Goal: Task Accomplishment & Management: Manage account settings

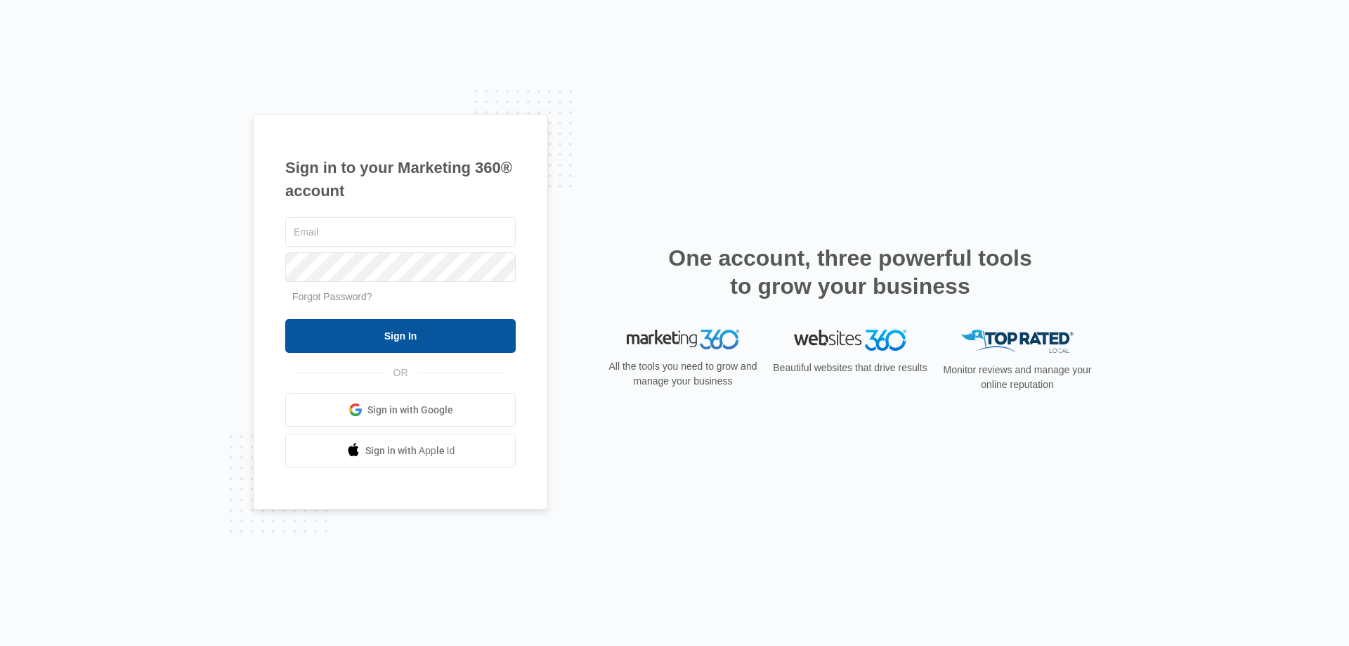
type input "[EMAIL_ADDRESS][DOMAIN_NAME]"
click at [434, 339] on input "Sign In" at bounding box center [400, 336] width 231 height 34
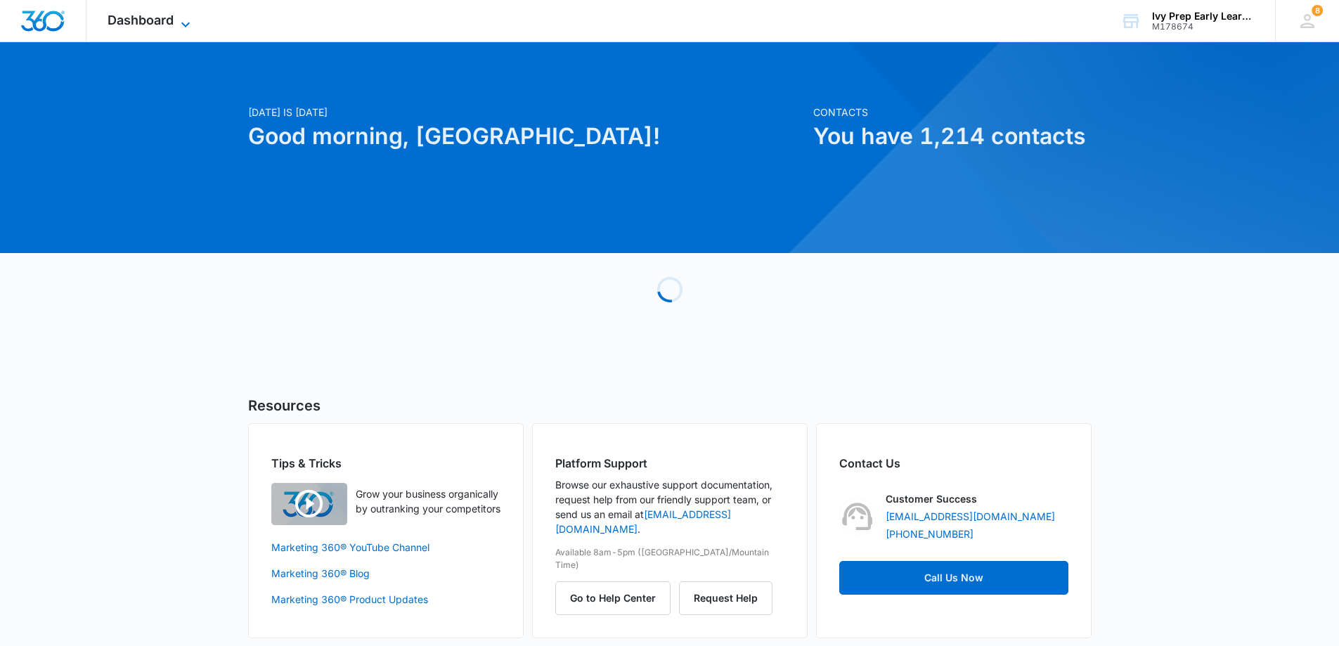
click at [134, 15] on span "Dashboard" at bounding box center [141, 20] width 66 height 15
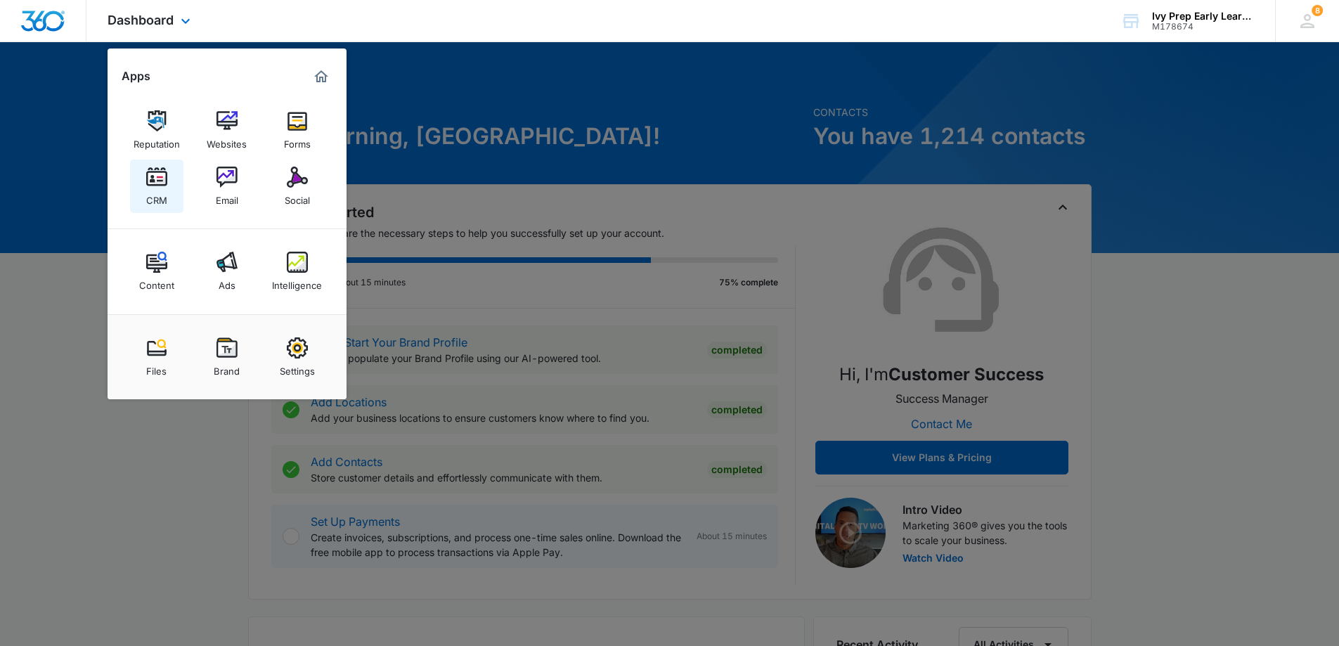
click at [157, 187] on img at bounding box center [156, 177] width 21 height 21
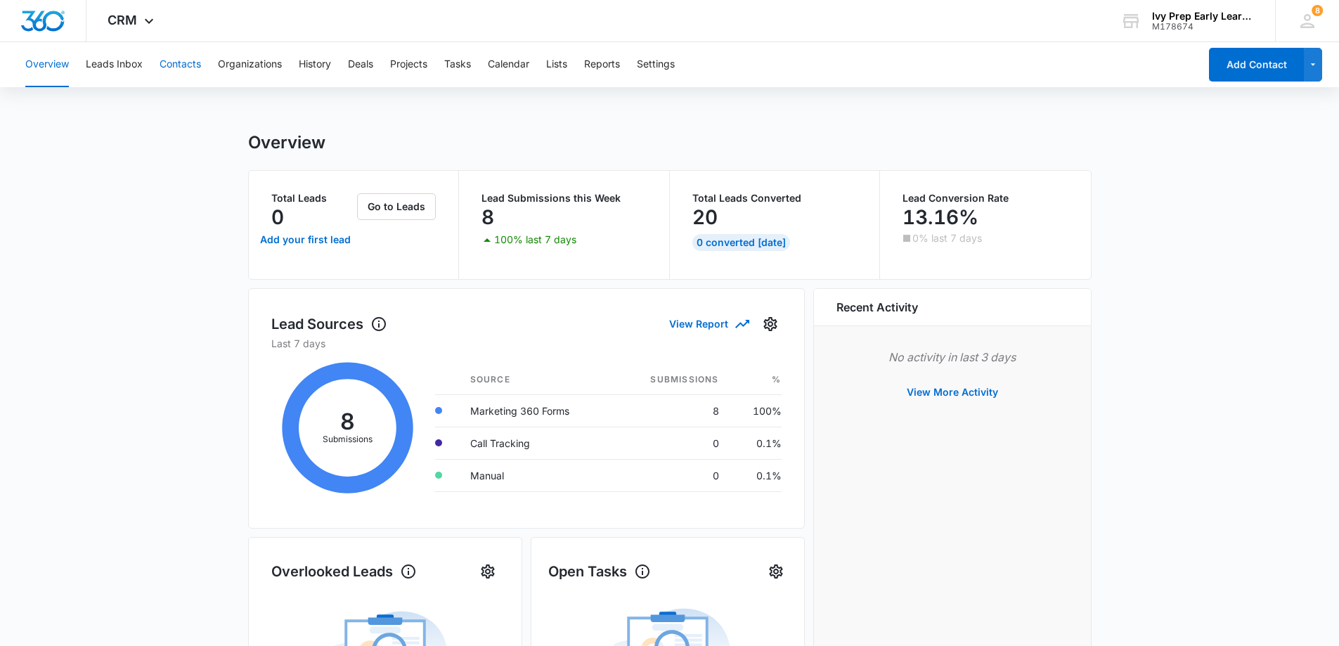
click at [184, 62] on button "Contacts" at bounding box center [180, 64] width 41 height 45
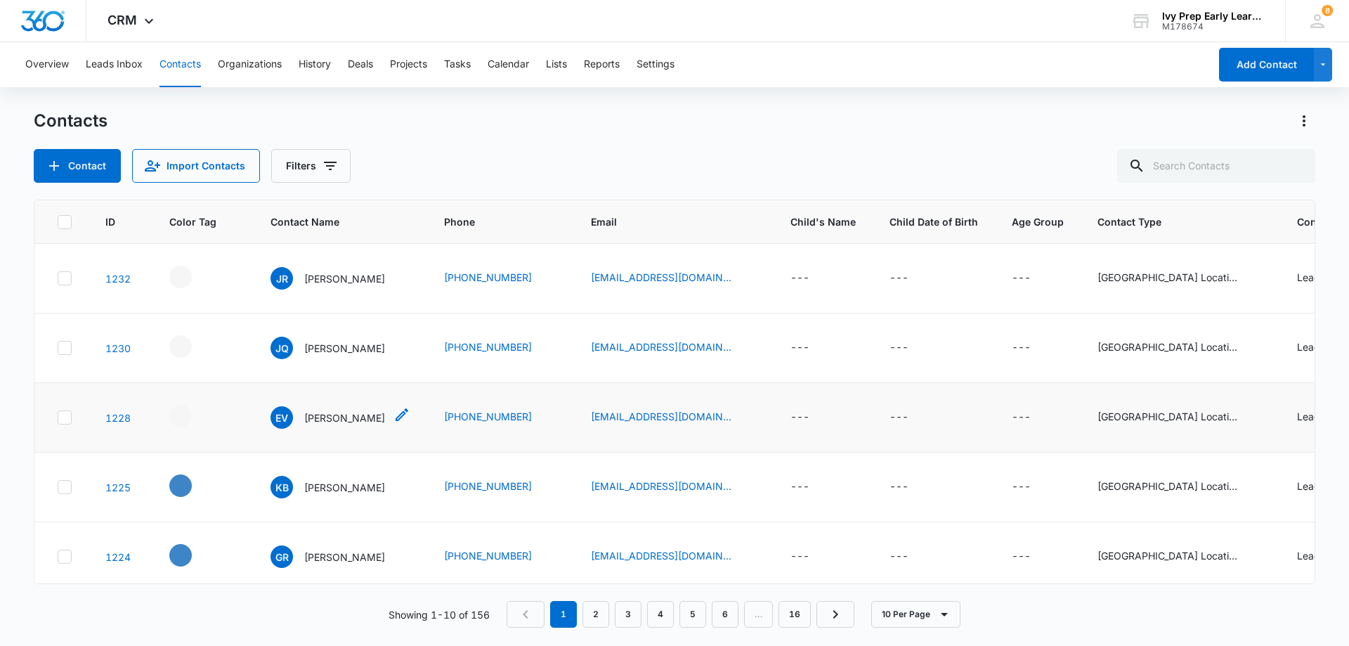
click at [329, 413] on p "[PERSON_NAME]" at bounding box center [344, 417] width 81 height 15
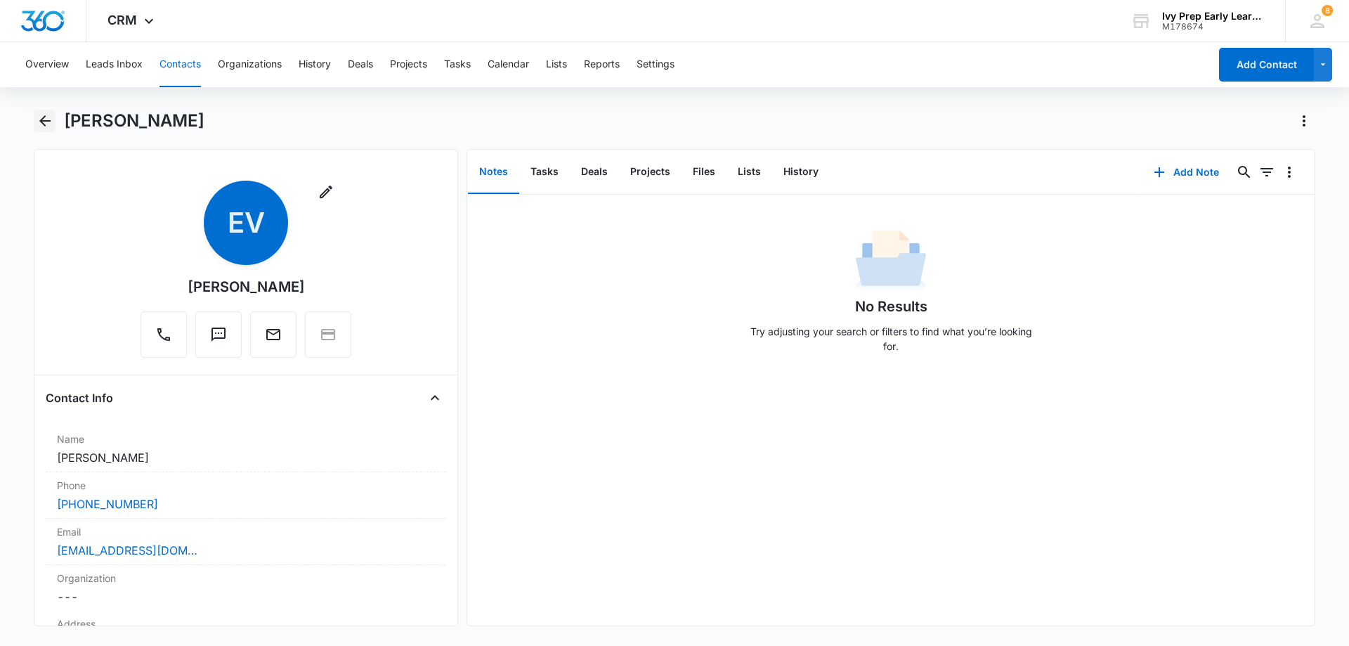
click at [46, 120] on icon "Back" at bounding box center [44, 120] width 11 height 11
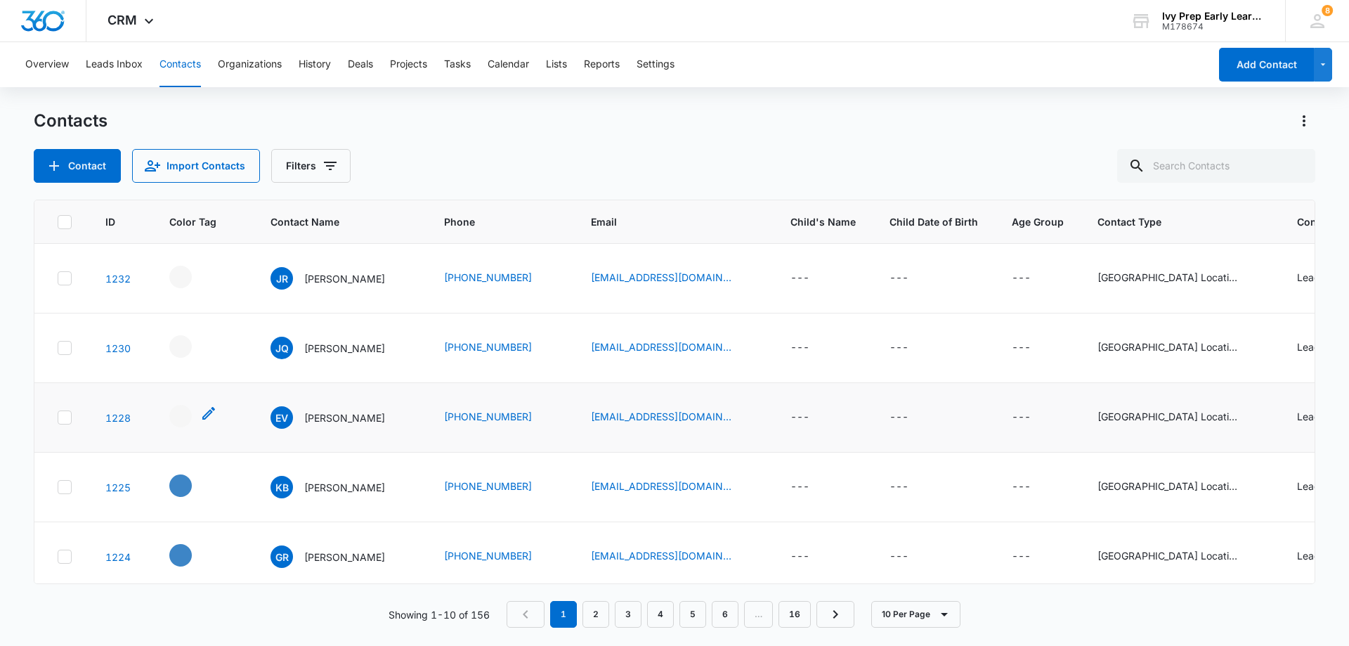
click at [188, 427] on div "- - Select to Edit Field" at bounding box center [180, 416] width 22 height 22
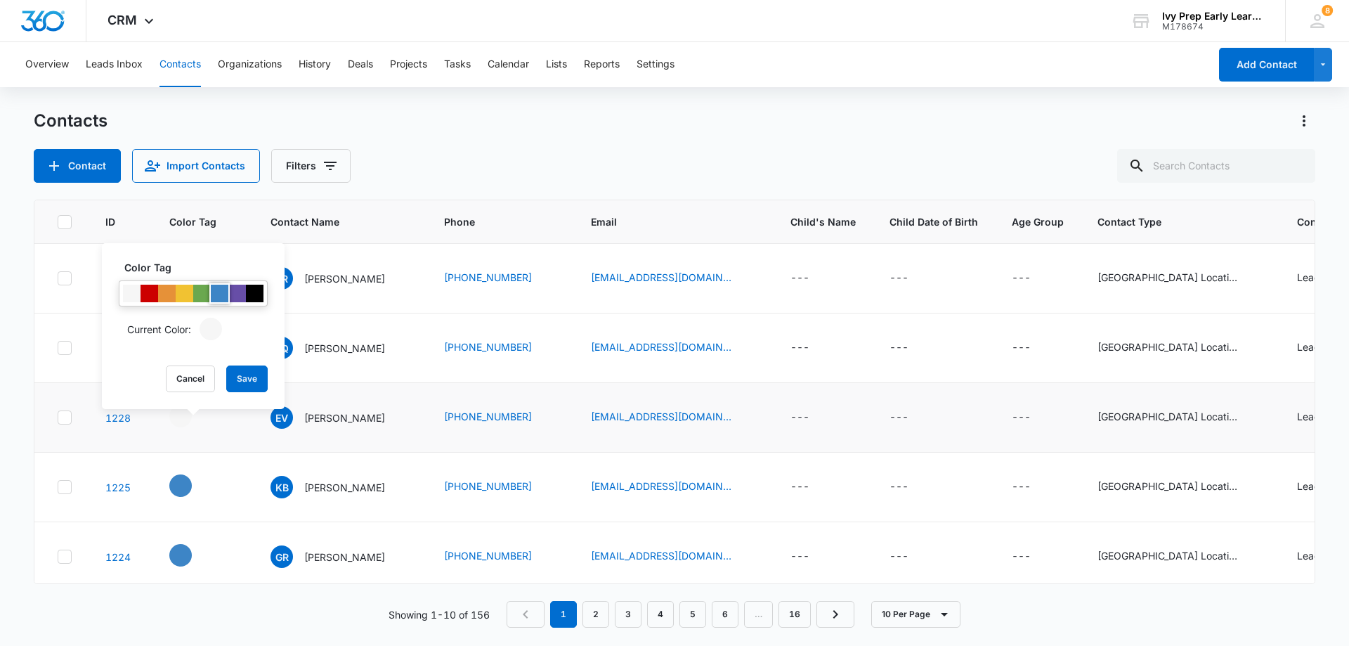
click at [223, 292] on div at bounding box center [220, 294] width 18 height 18
click at [248, 380] on button "Save" at bounding box center [246, 378] width 41 height 27
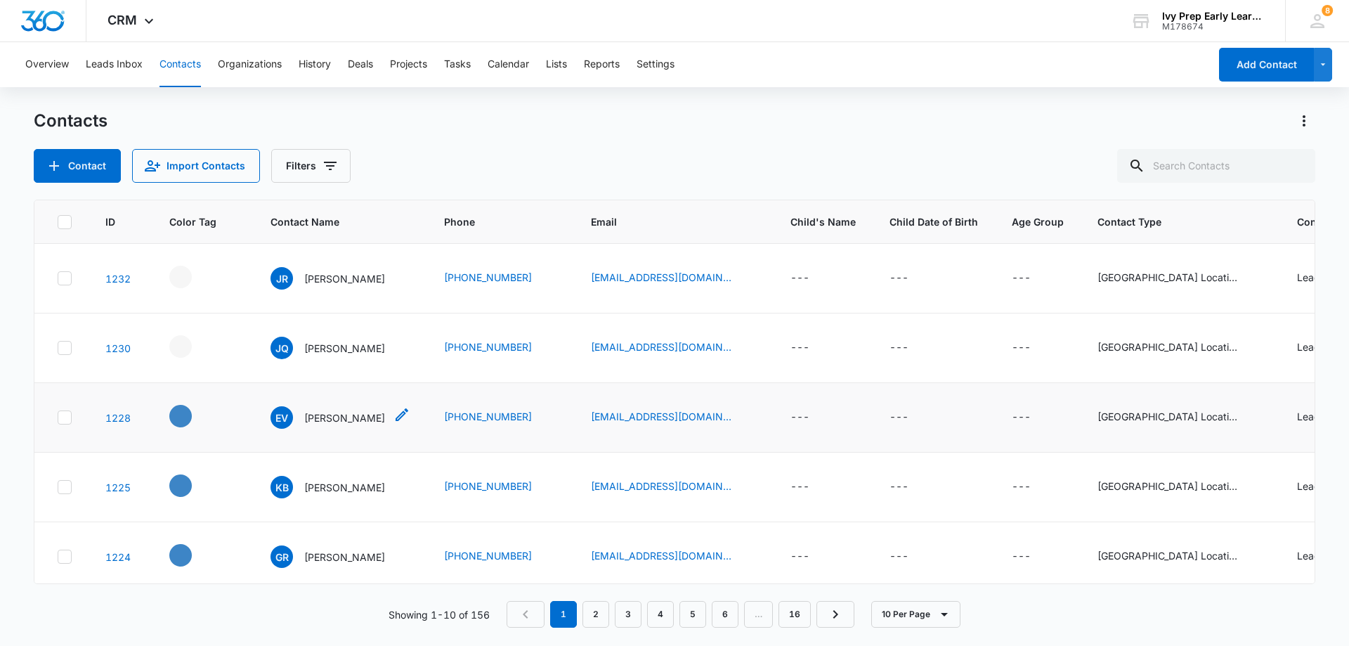
click at [338, 420] on p "[PERSON_NAME]" at bounding box center [344, 417] width 81 height 15
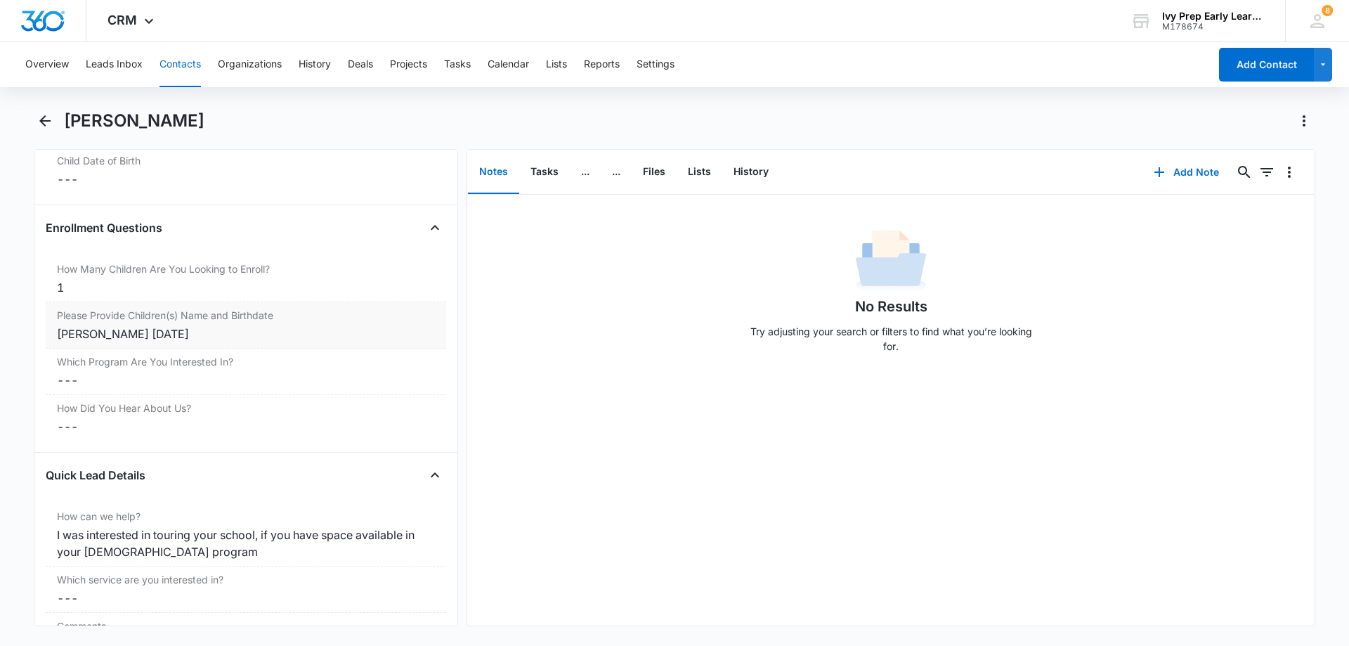
scroll to position [1687, 0]
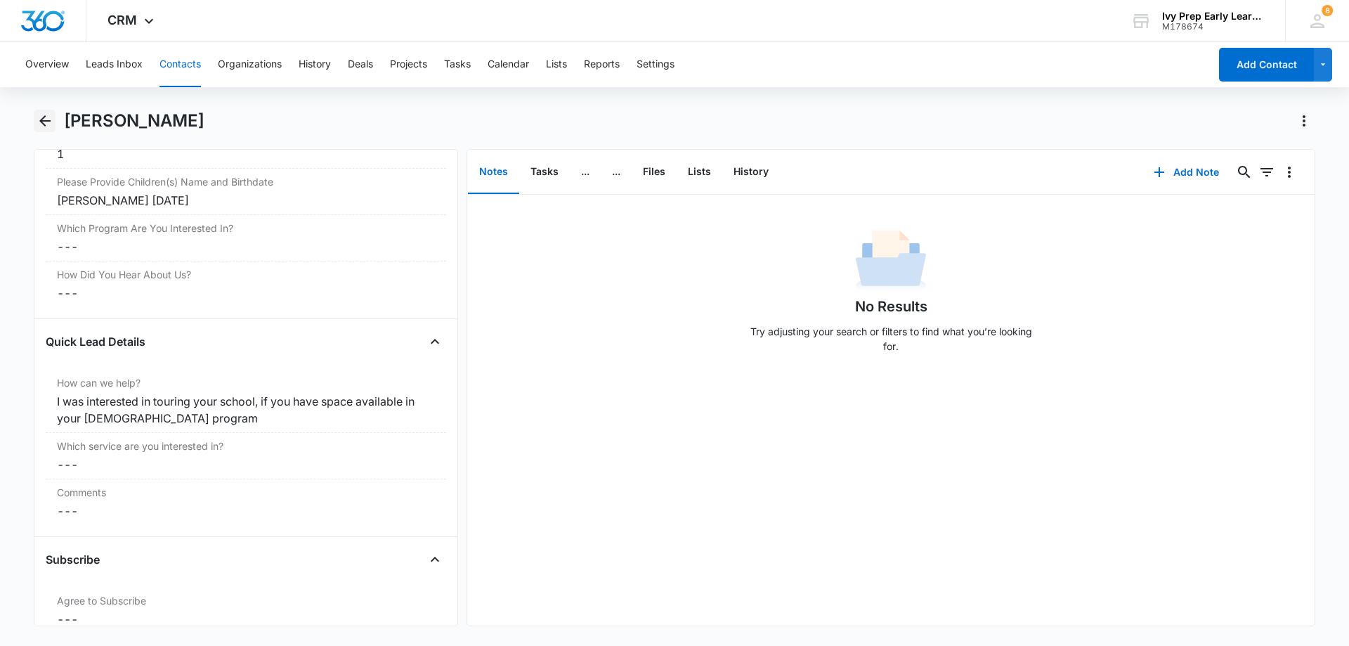
click at [39, 122] on icon "Back" at bounding box center [45, 120] width 17 height 17
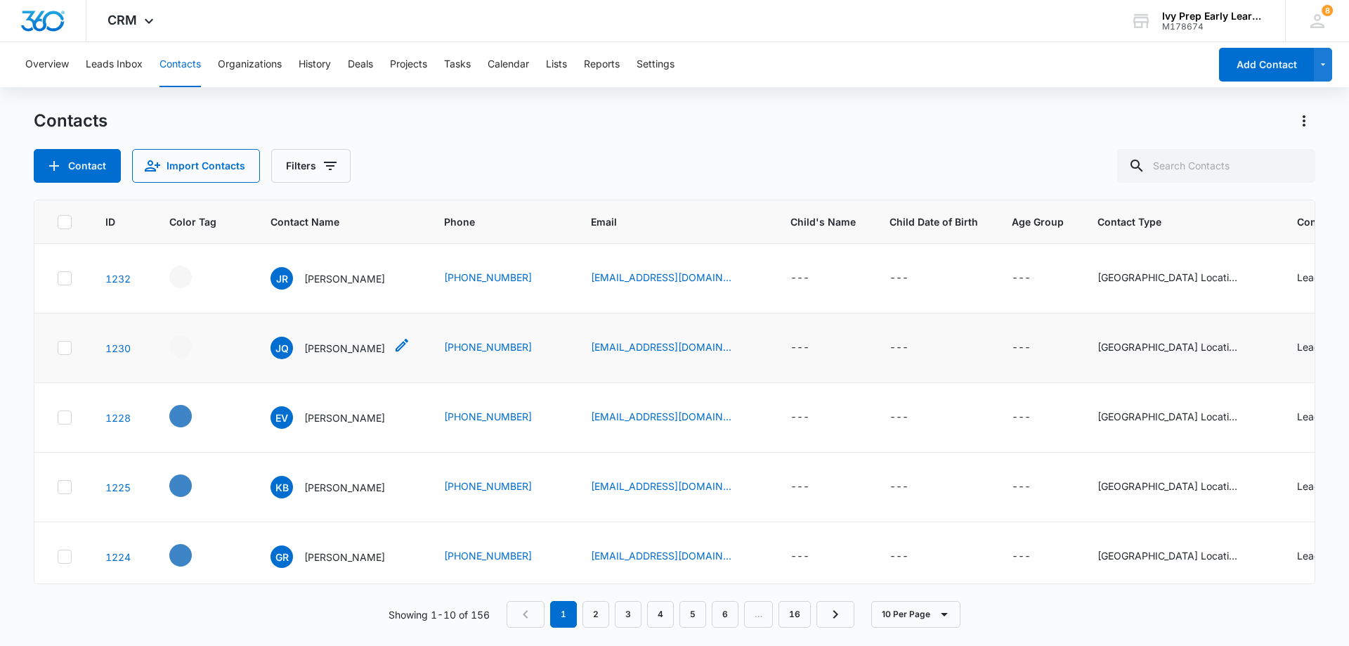
click at [322, 342] on p "[PERSON_NAME]" at bounding box center [344, 348] width 81 height 15
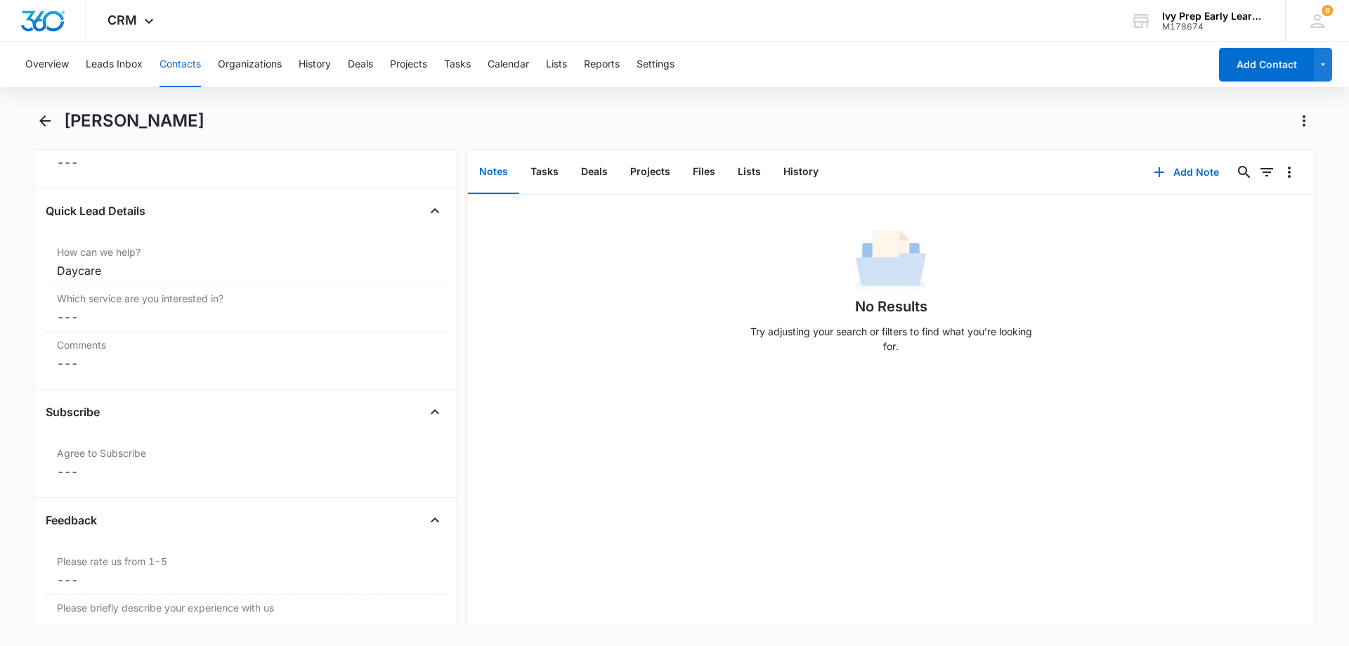
scroll to position [1827, 0]
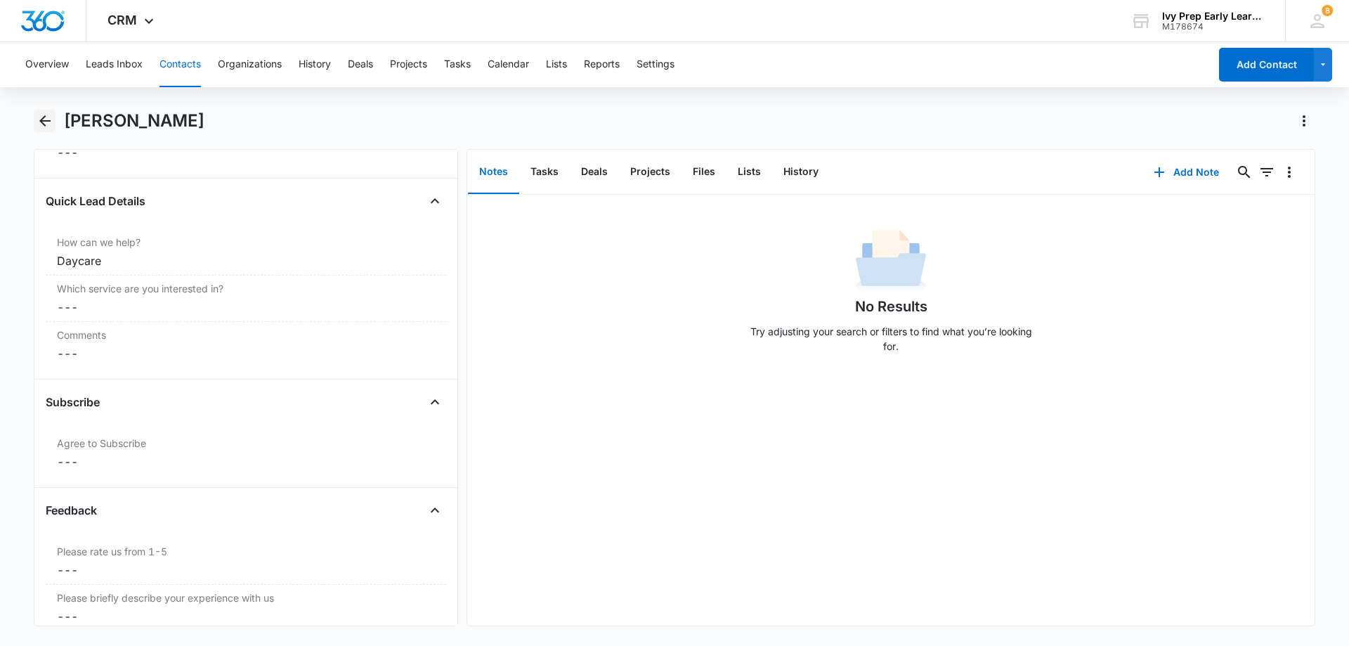
click at [40, 113] on icon "Back" at bounding box center [45, 120] width 17 height 17
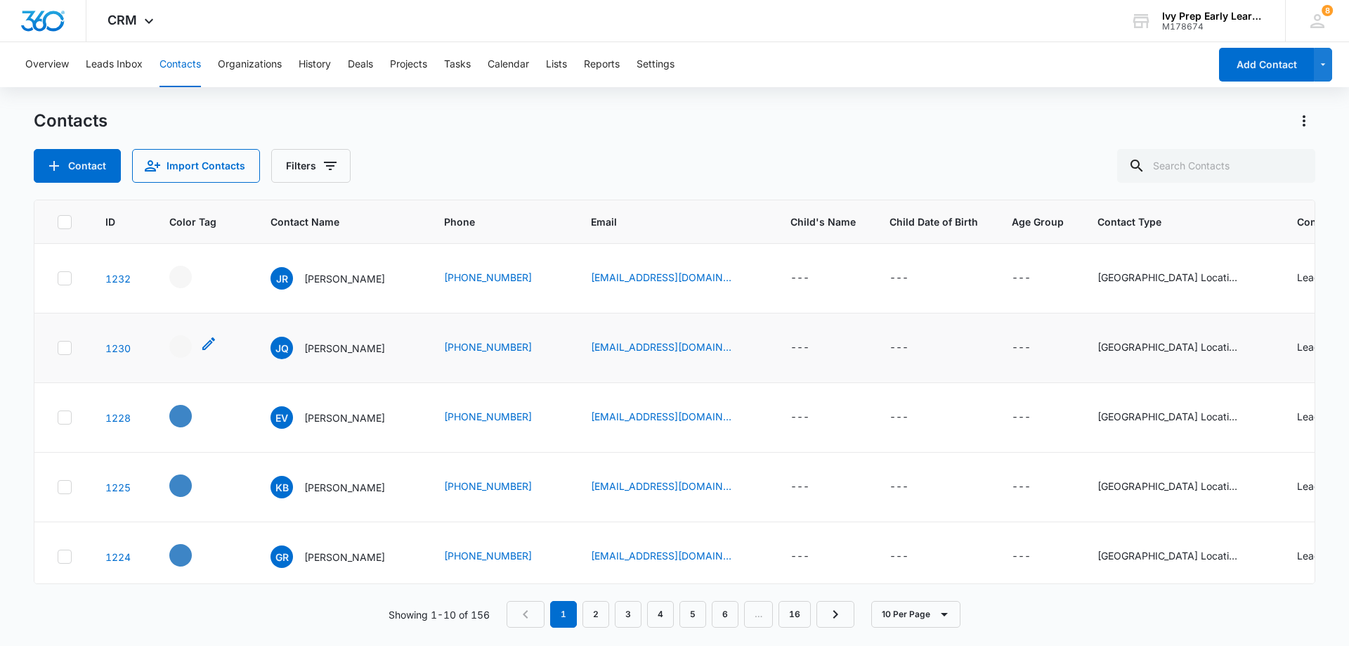
click at [178, 336] on div "- - Select to Edit Field" at bounding box center [180, 346] width 22 height 22
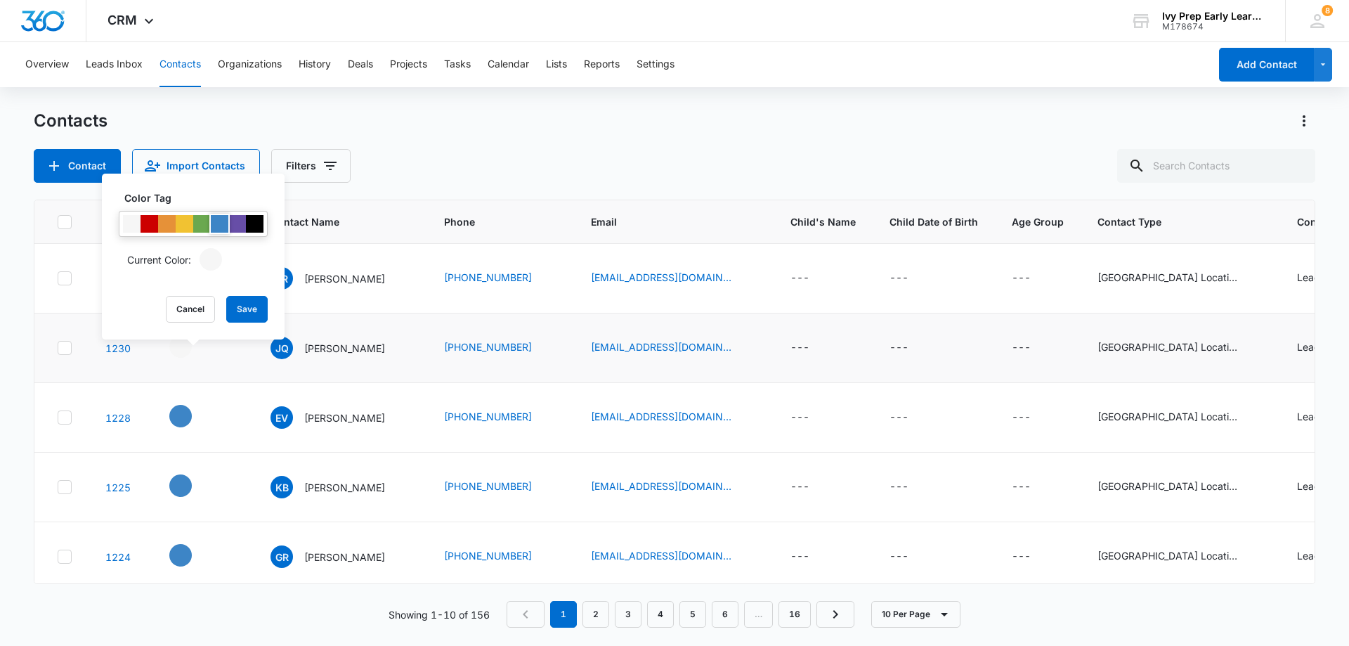
click at [226, 217] on div at bounding box center [220, 224] width 18 height 18
click at [254, 307] on button "Save" at bounding box center [246, 309] width 41 height 27
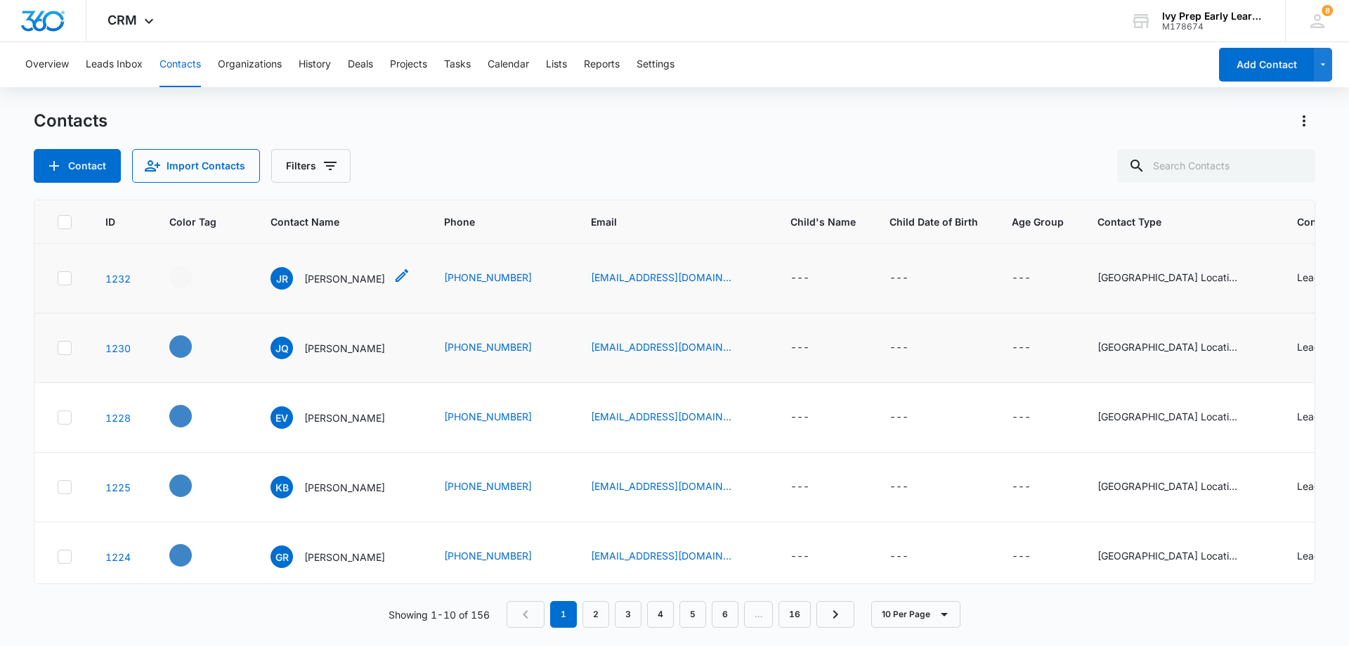
click at [324, 281] on p "[PERSON_NAME]" at bounding box center [344, 278] width 81 height 15
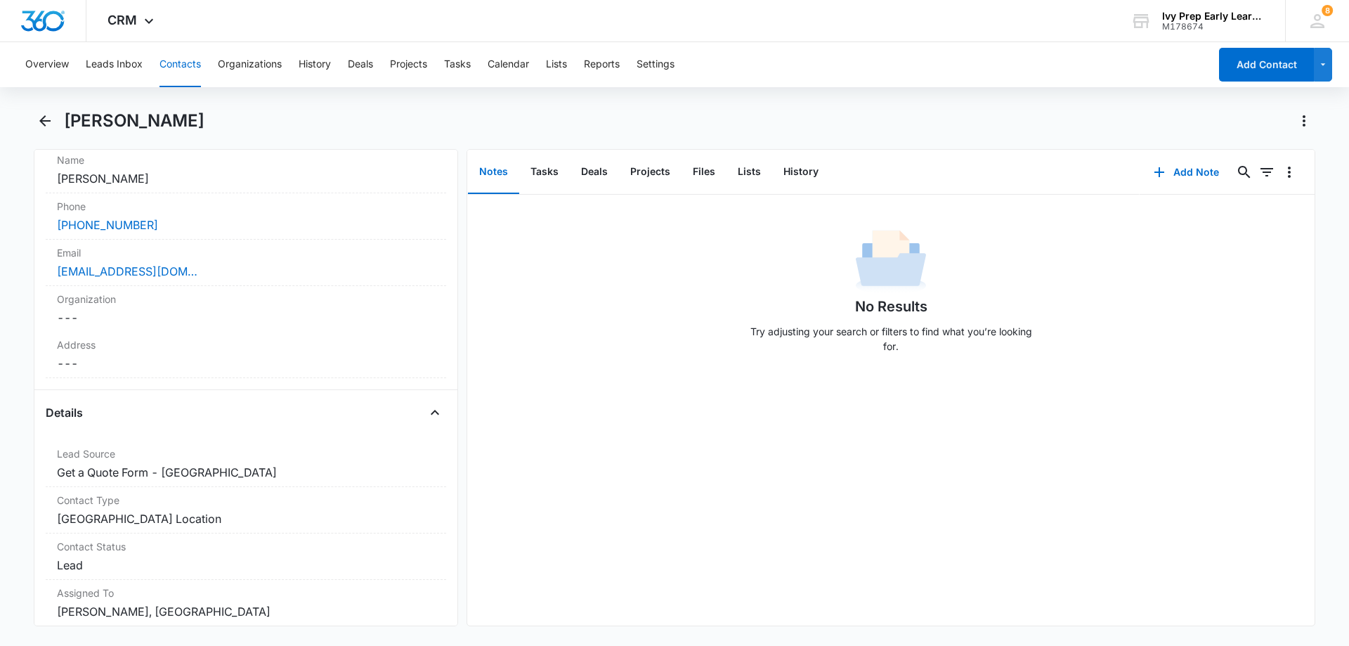
scroll to position [283, 0]
click at [52, 118] on icon "Back" at bounding box center [45, 120] width 17 height 17
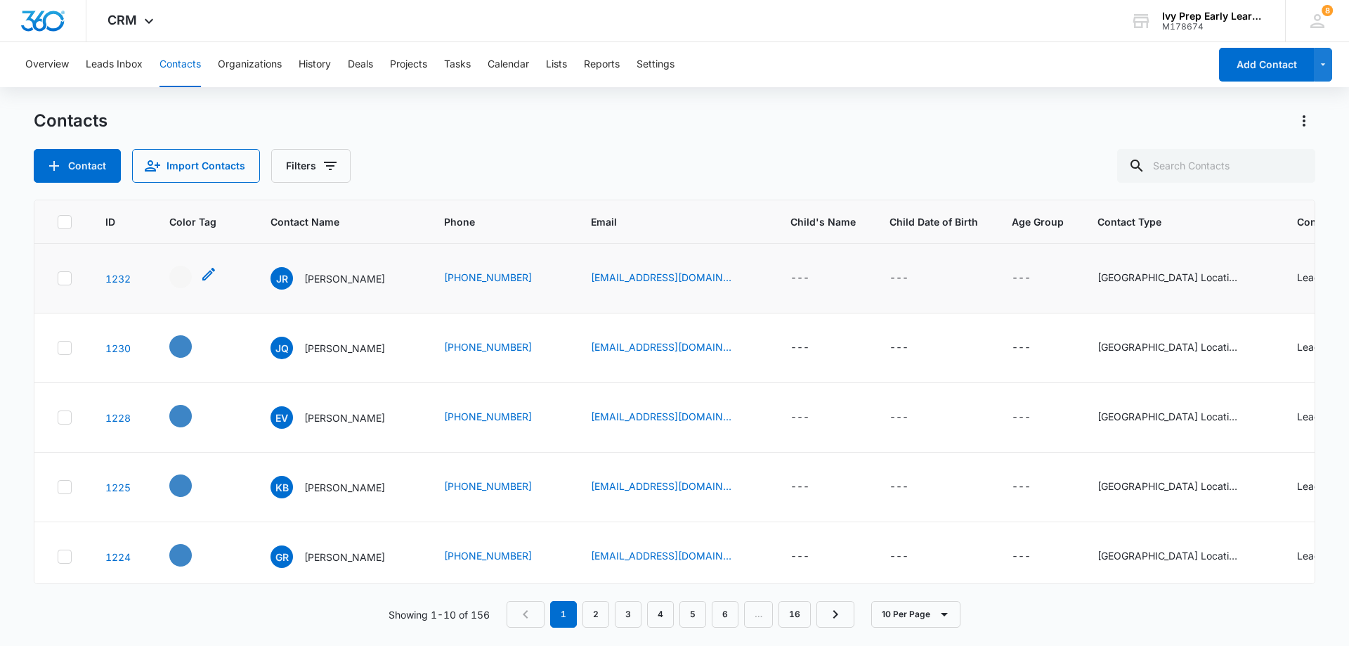
click at [188, 278] on div "- - Select to Edit Field" at bounding box center [180, 277] width 22 height 22
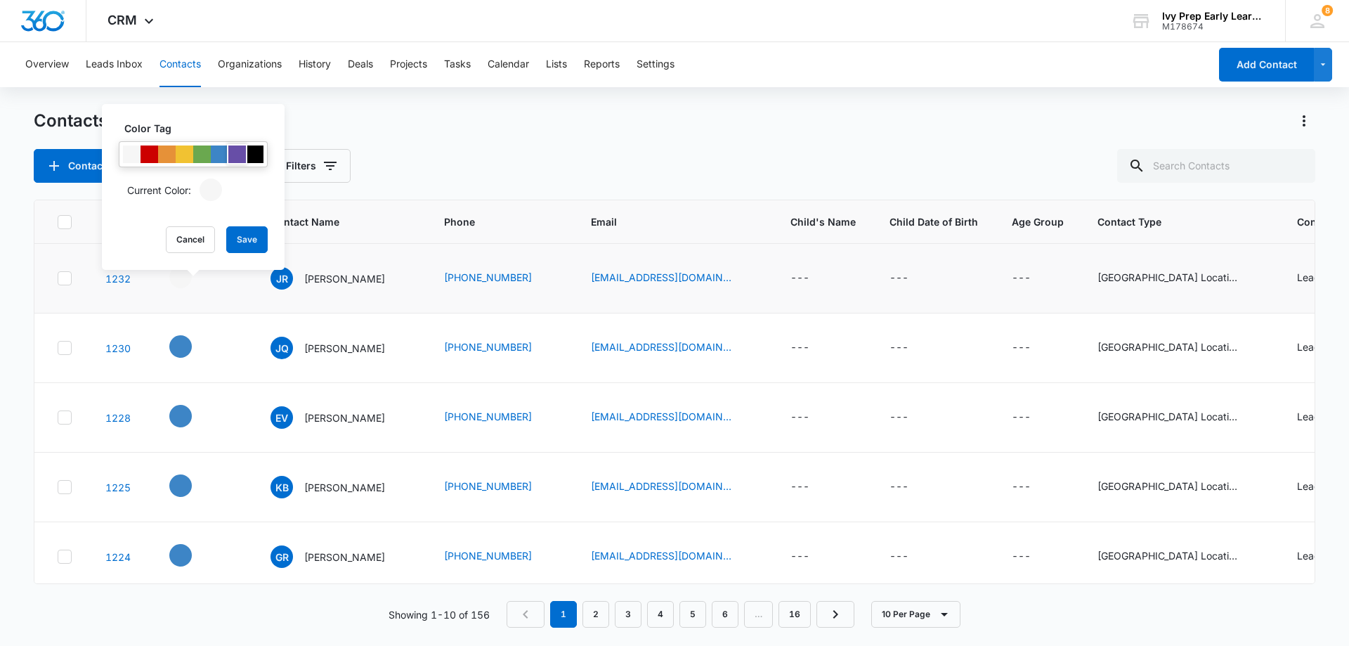
click at [237, 157] on div at bounding box center [237, 154] width 18 height 18
click at [261, 241] on button "Save" at bounding box center [246, 239] width 41 height 27
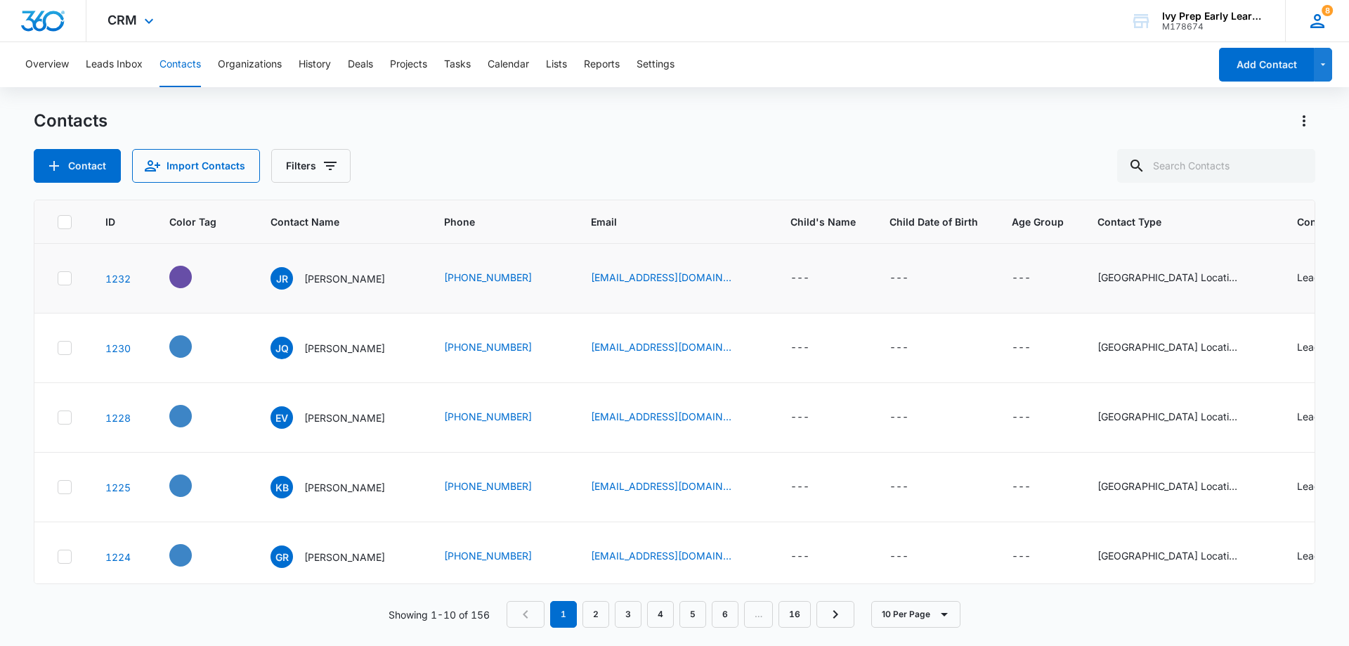
click at [1306, 22] on div "8 [GEOGRAPHIC_DATA][EMAIL_ADDRESS][DOMAIN_NAME] My Profile 8 Notifications Supp…" at bounding box center [1317, 20] width 64 height 41
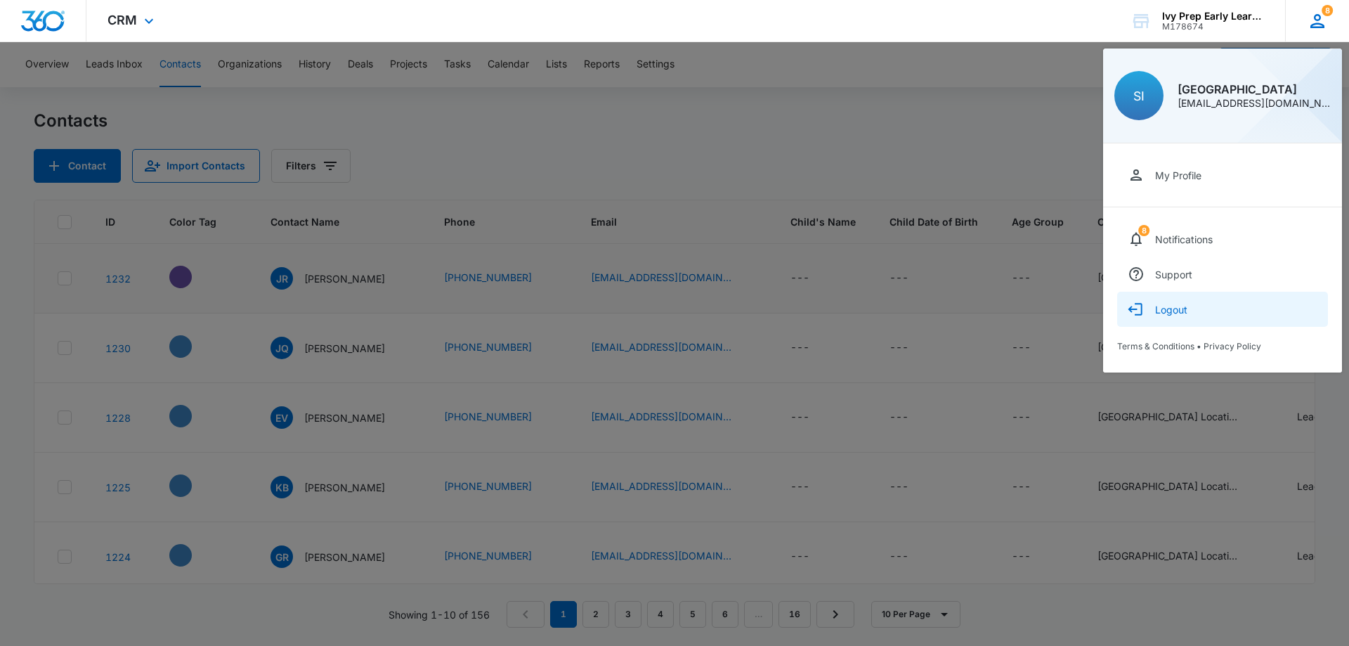
click at [1194, 313] on button "Logout" at bounding box center [1222, 309] width 211 height 35
